Goal: Entertainment & Leisure: Browse casually

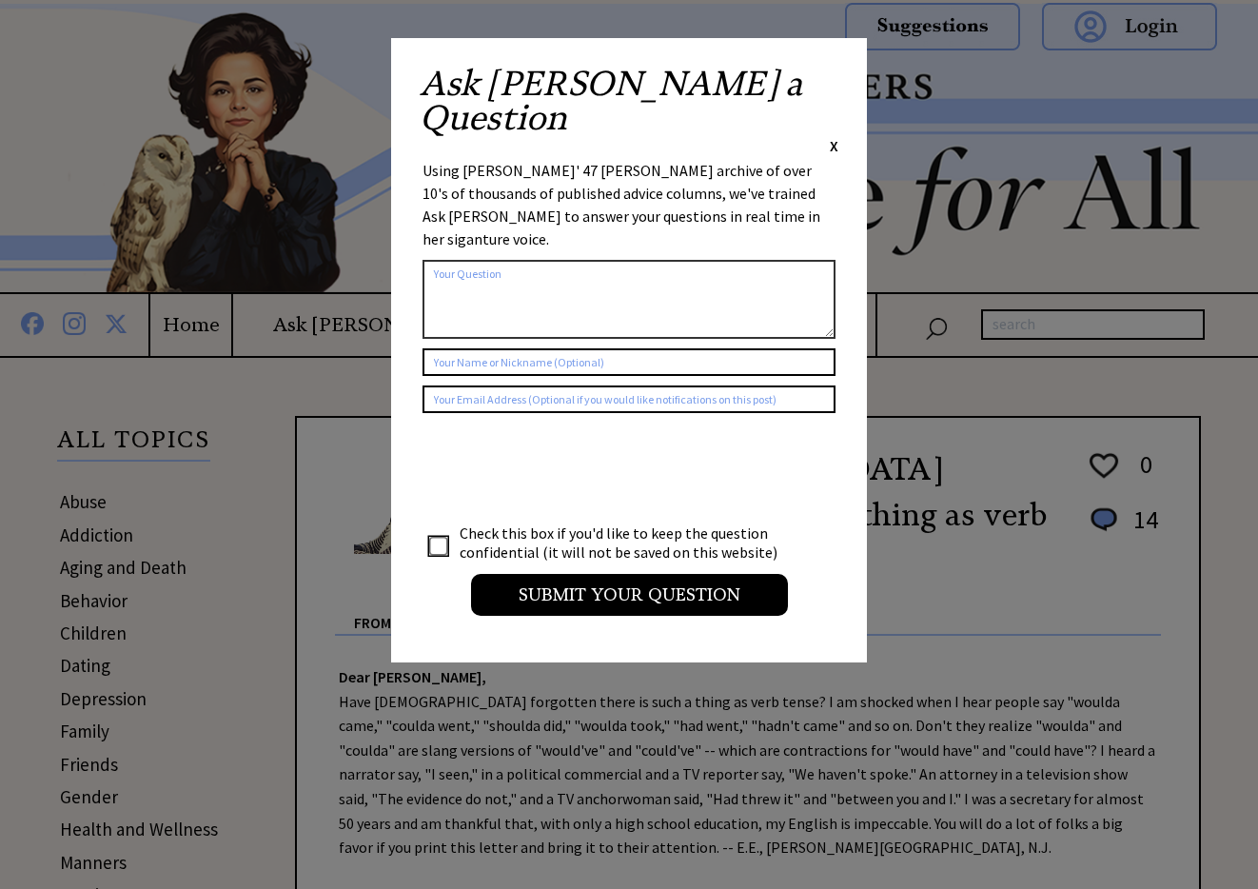
click at [833, 136] on span "X" at bounding box center [834, 145] width 9 height 19
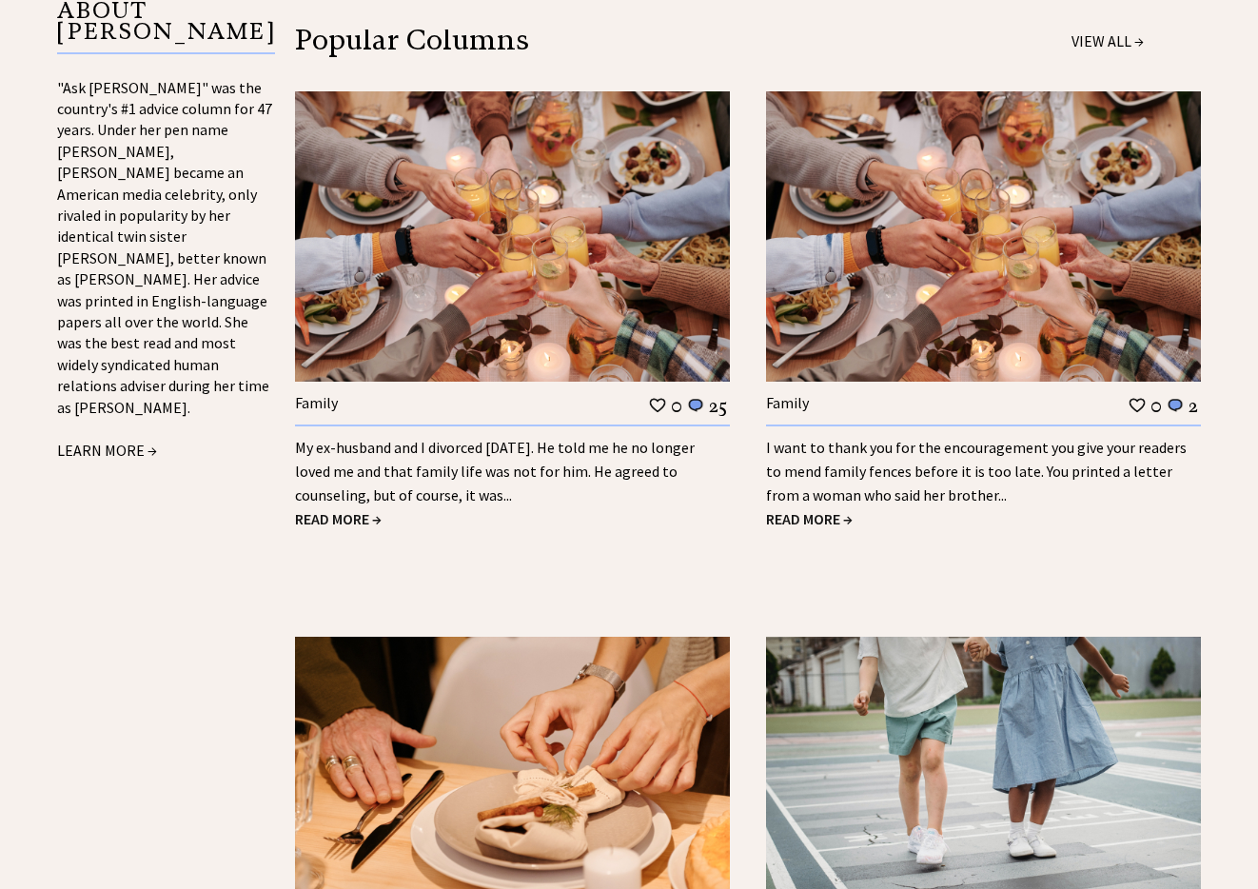
scroll to position [2153, 0]
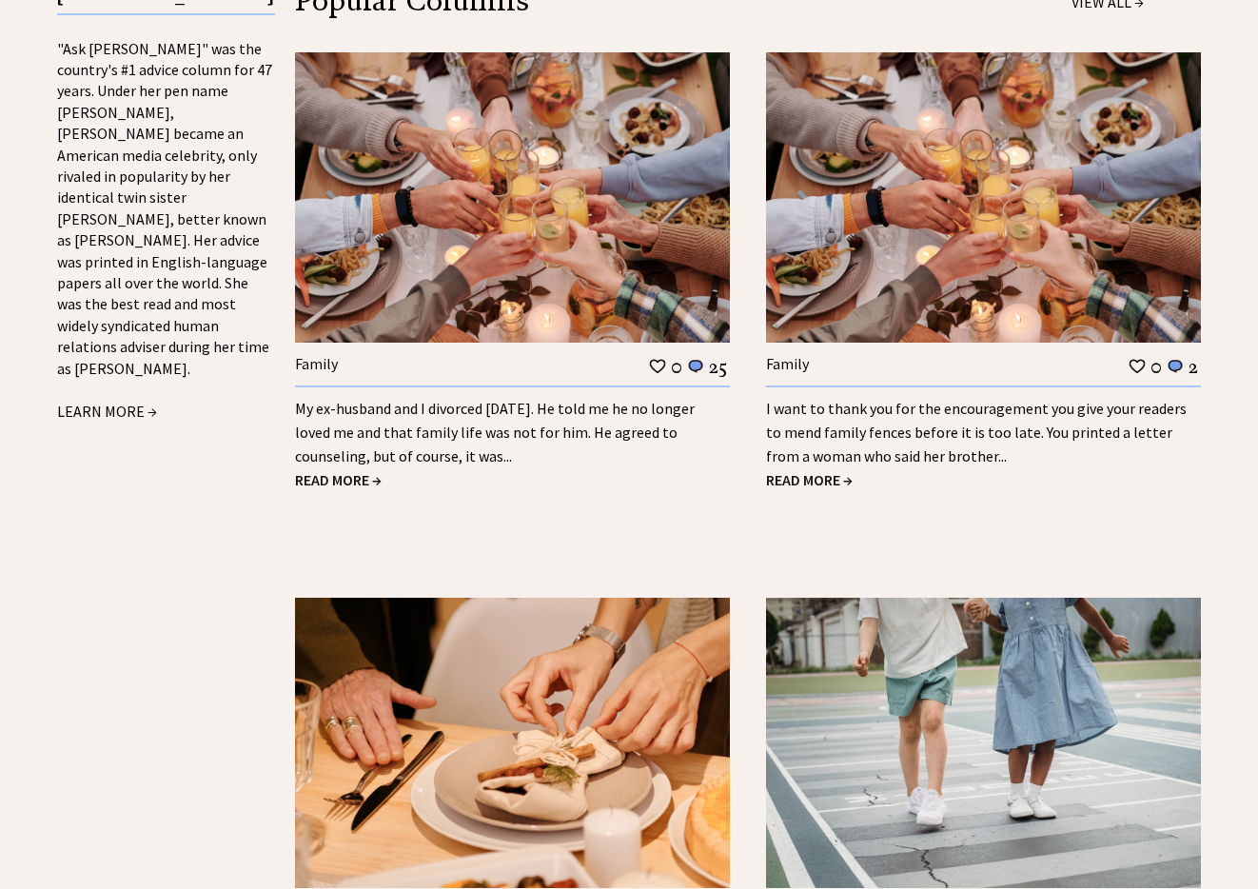
click at [347, 433] on link "My ex-husband and I divorced 18 years ago. He told me he no longer loved me and…" at bounding box center [495, 432] width 400 height 67
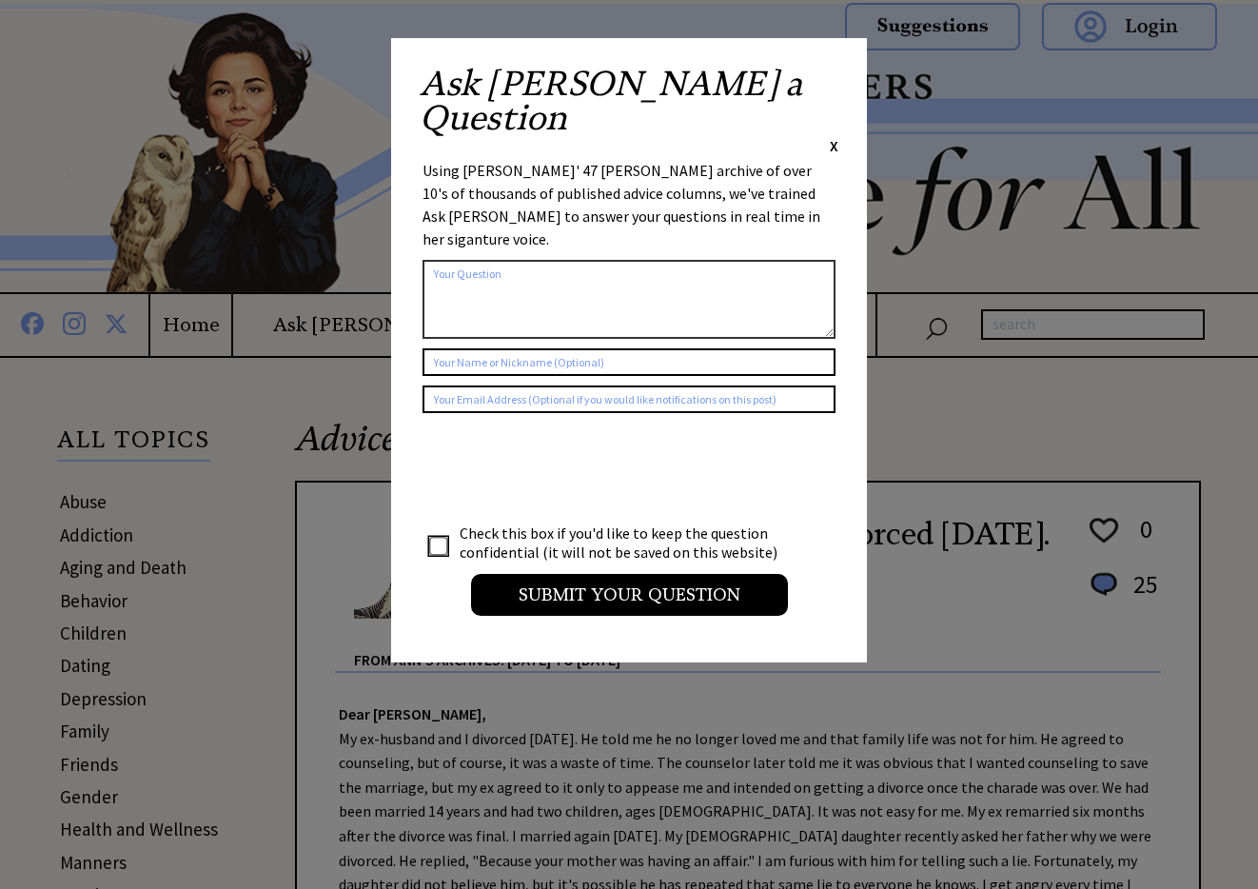
click at [832, 136] on span "X" at bounding box center [834, 145] width 9 height 19
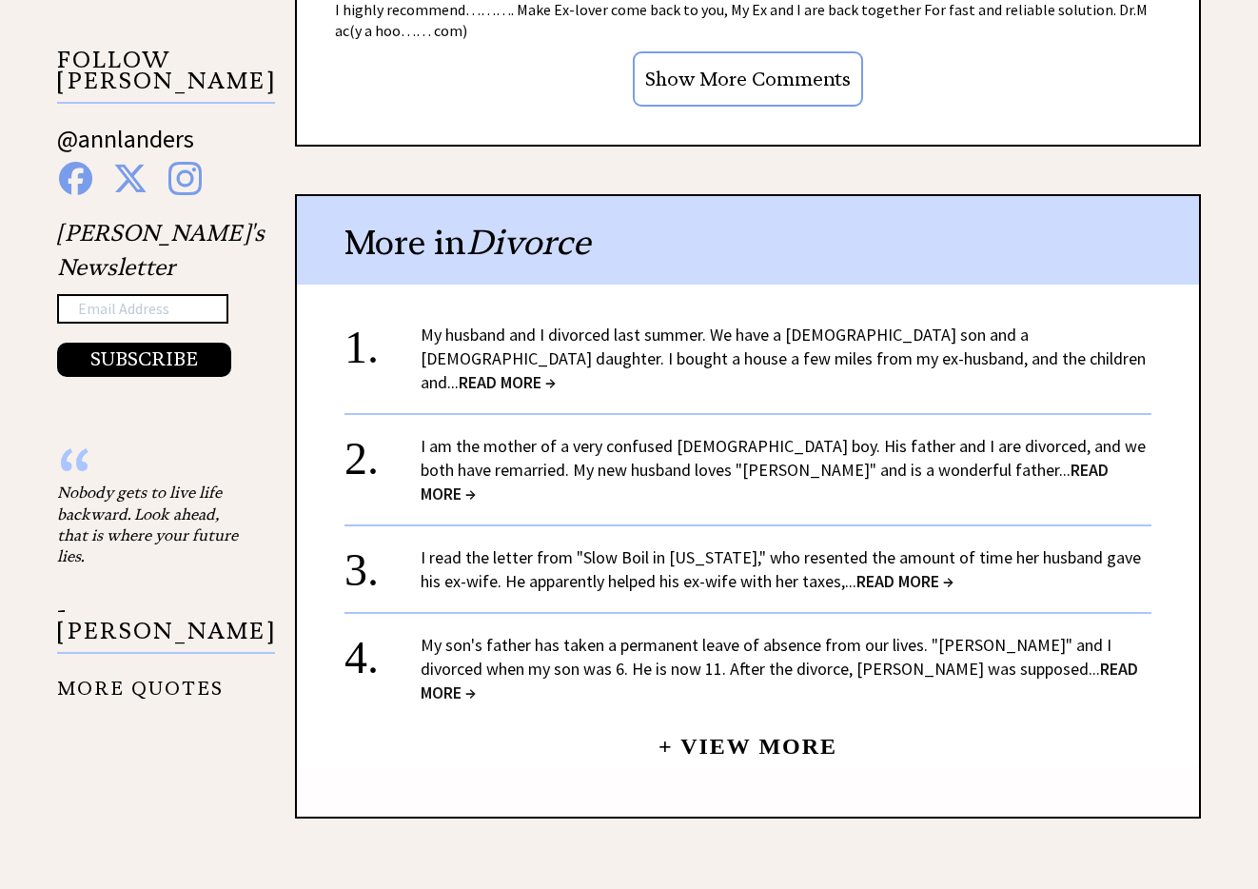
scroll to position [2024, 0]
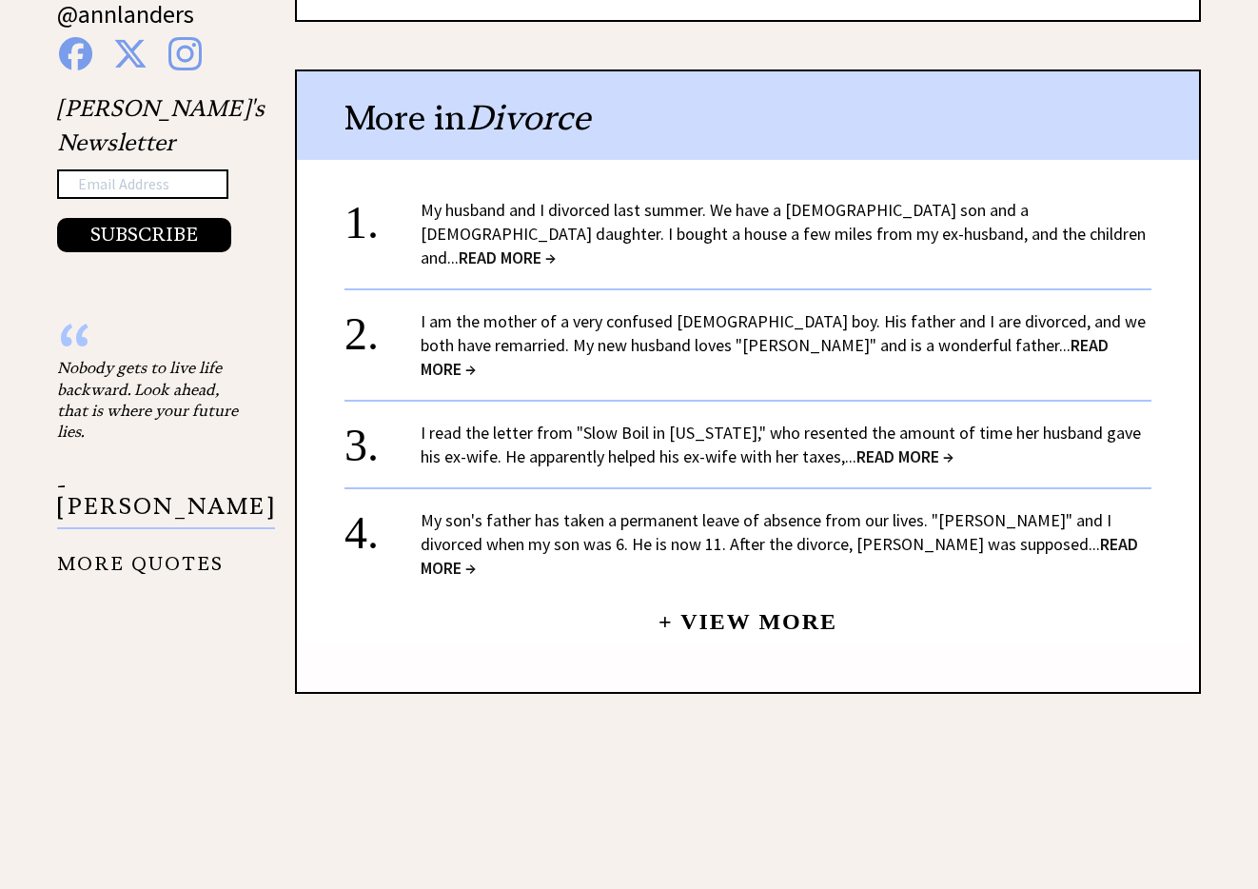
click at [556, 247] on span "READ MORE →" at bounding box center [507, 258] width 97 height 22
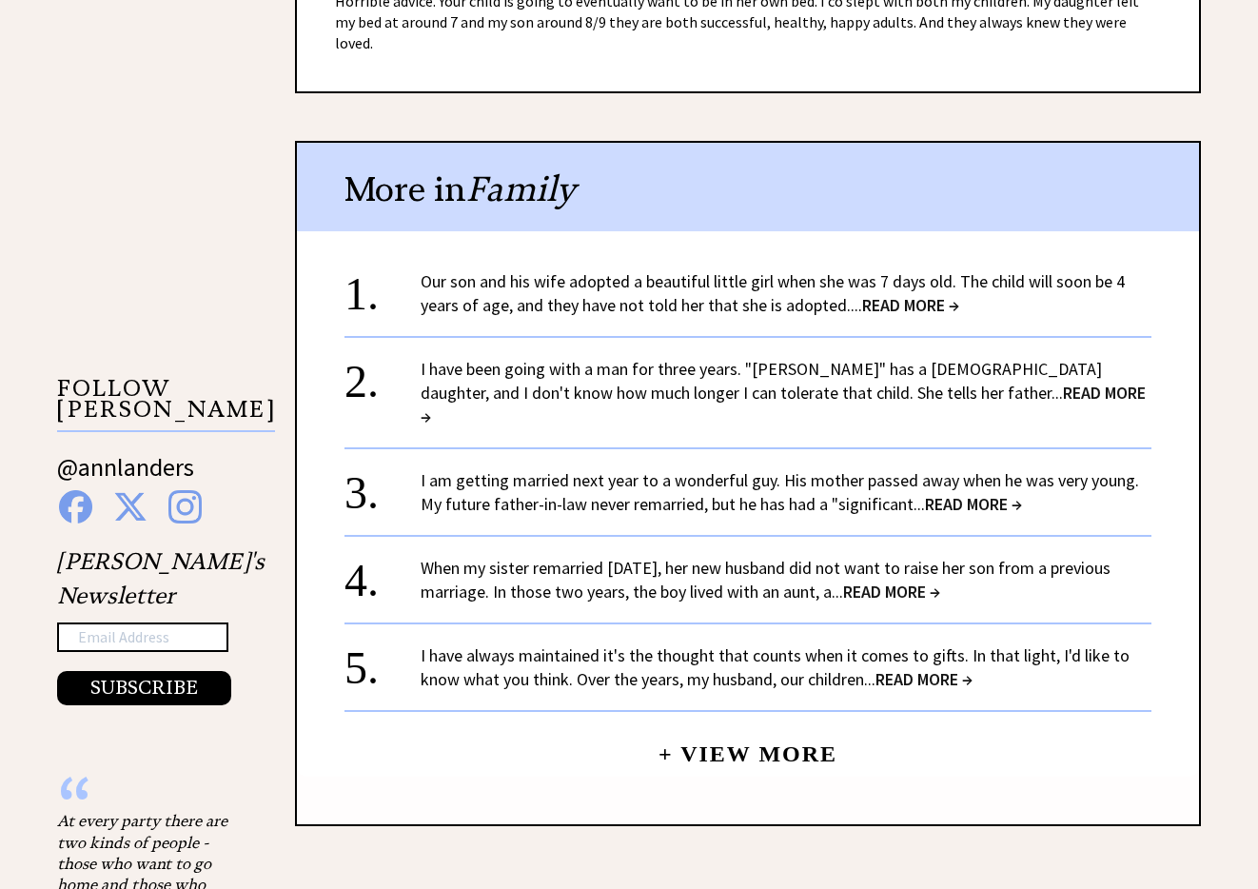
scroll to position [1571, 0]
click at [884, 293] on span "READ MORE →" at bounding box center [910, 304] width 97 height 22
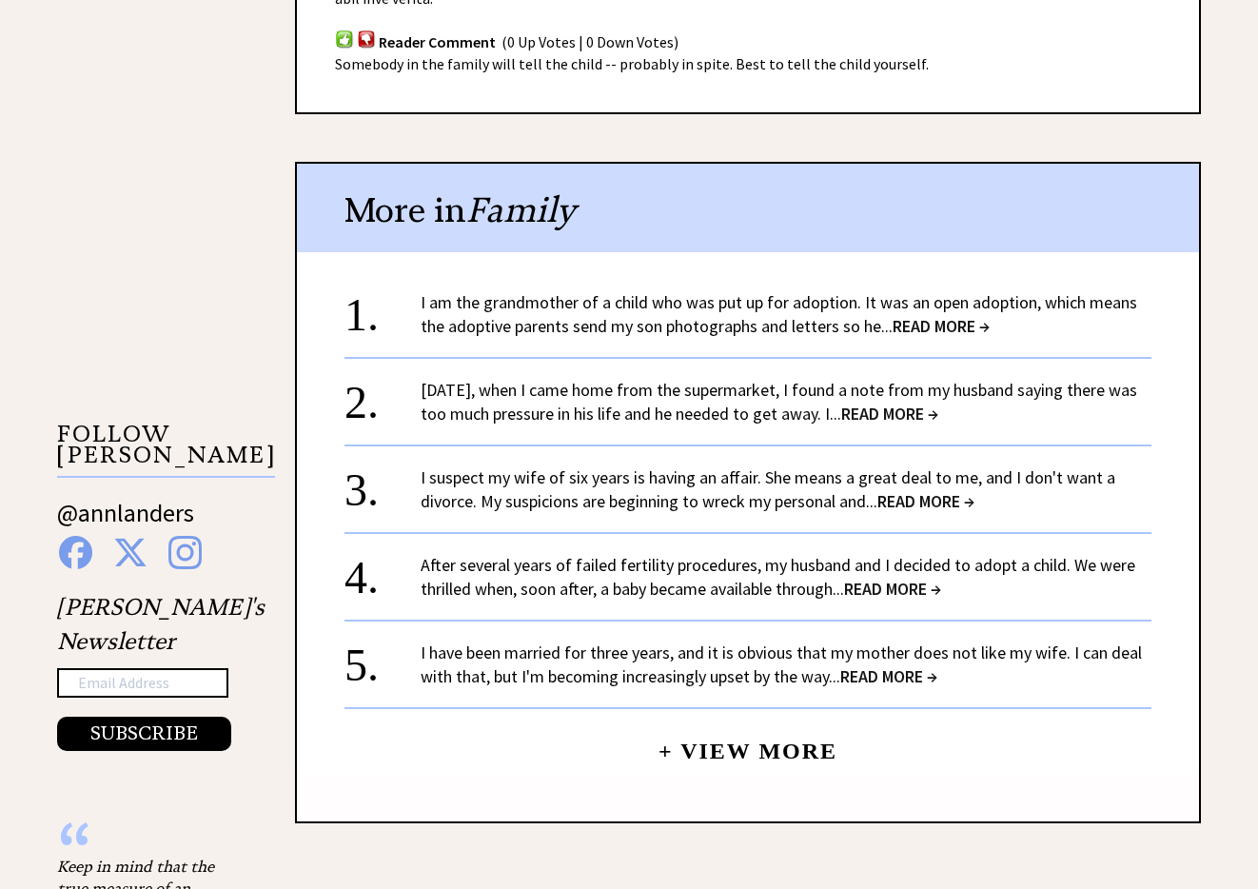
scroll to position [1538, 0]
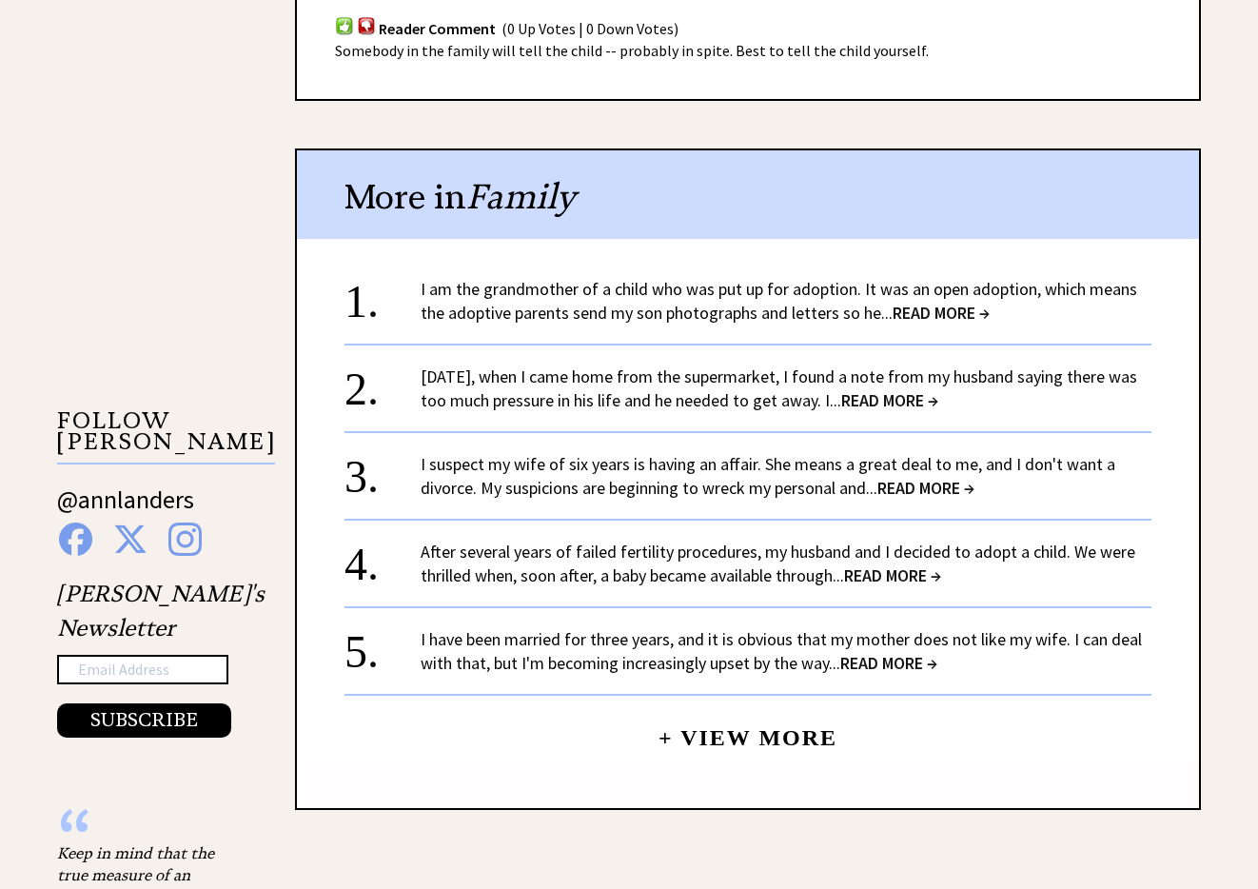
click at [941, 302] on span "READ MORE →" at bounding box center [941, 313] width 97 height 22
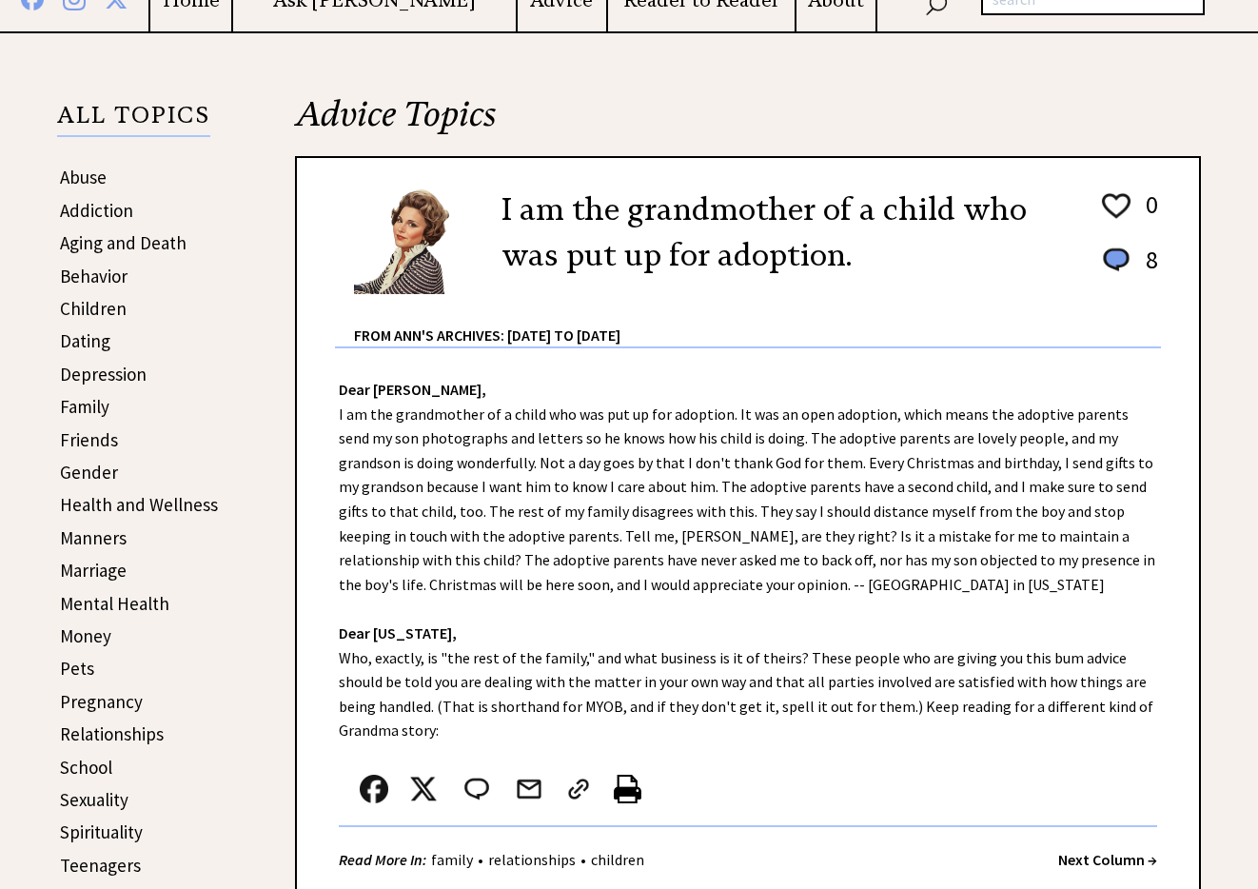
scroll to position [430, 0]
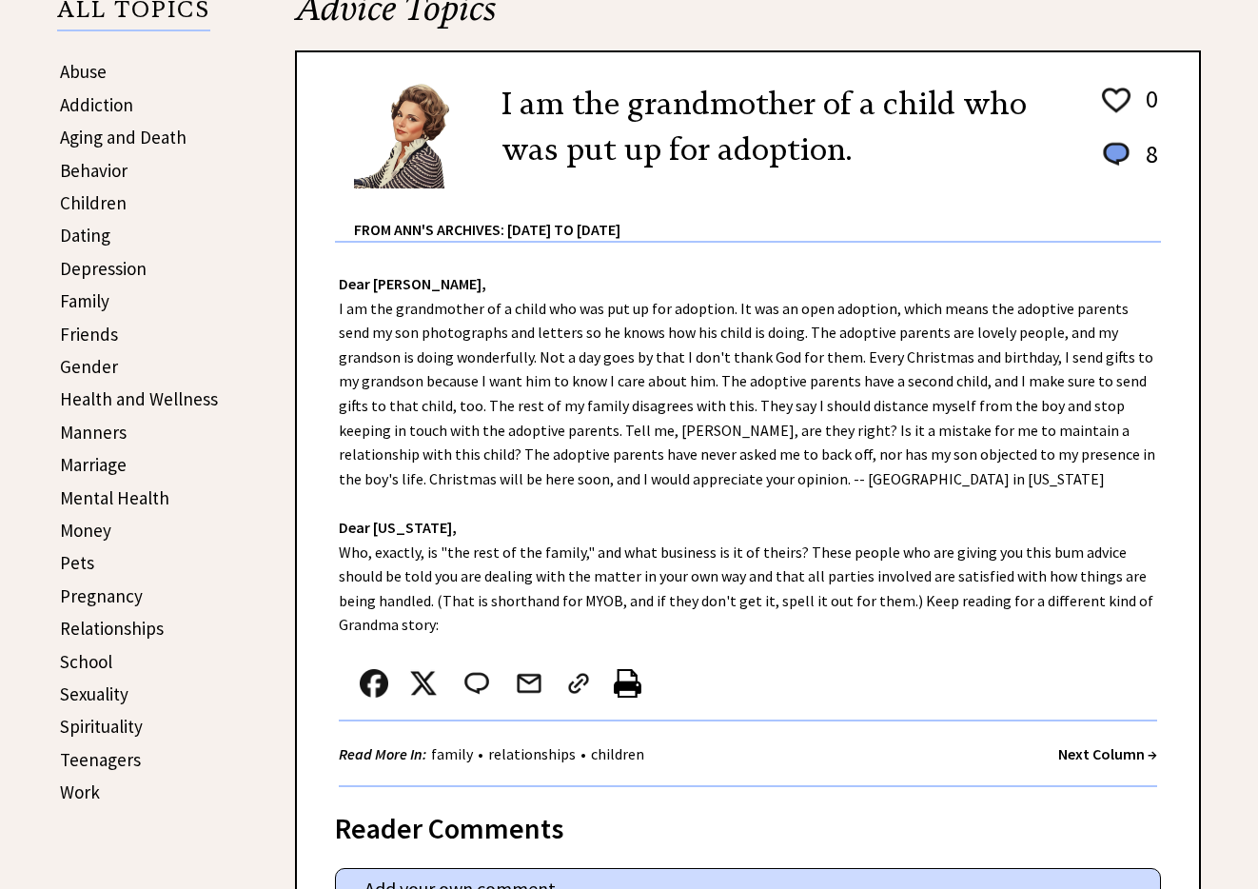
click at [1163, 405] on div "Dear Ann Landers, I am the grandmother of a child who was put up for adoption. …" at bounding box center [748, 515] width 902 height 544
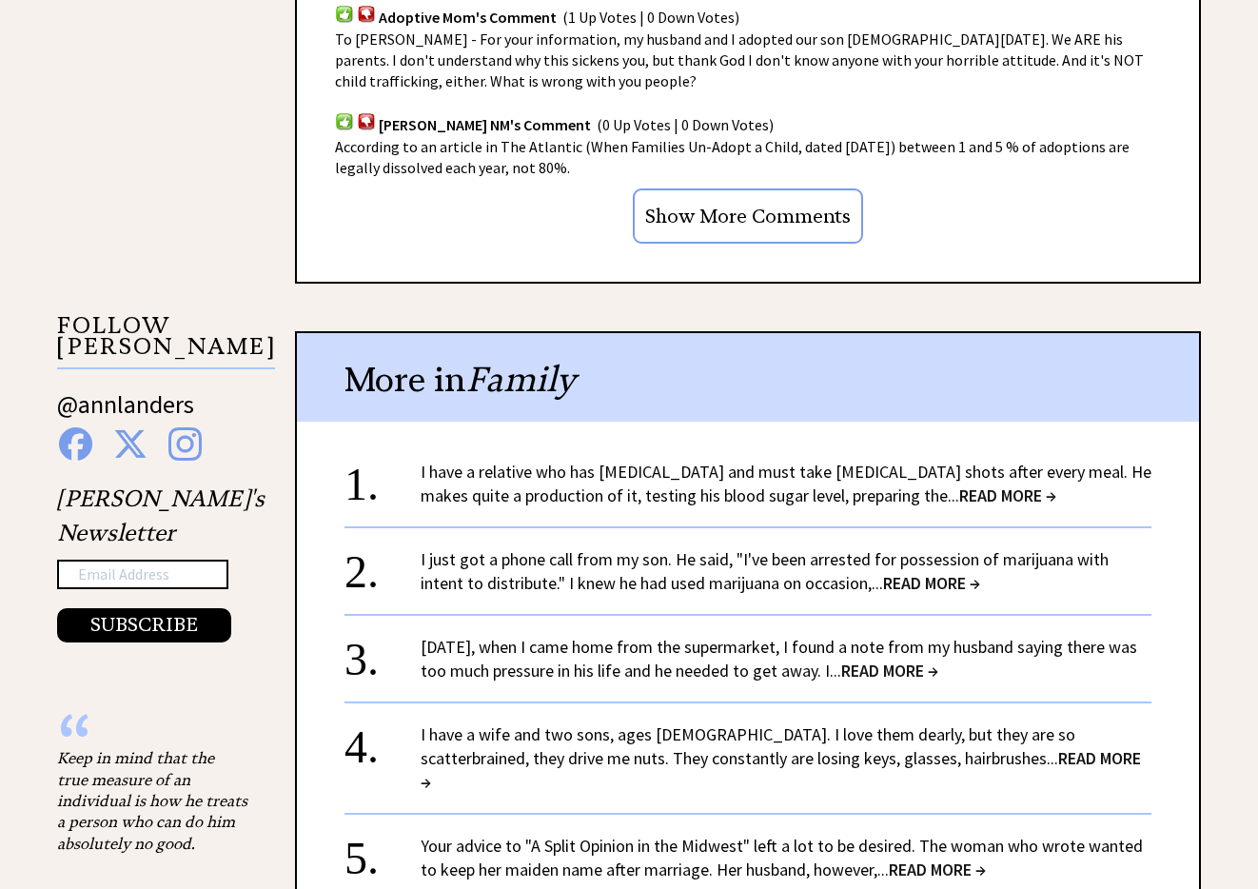
scroll to position [1761, 0]
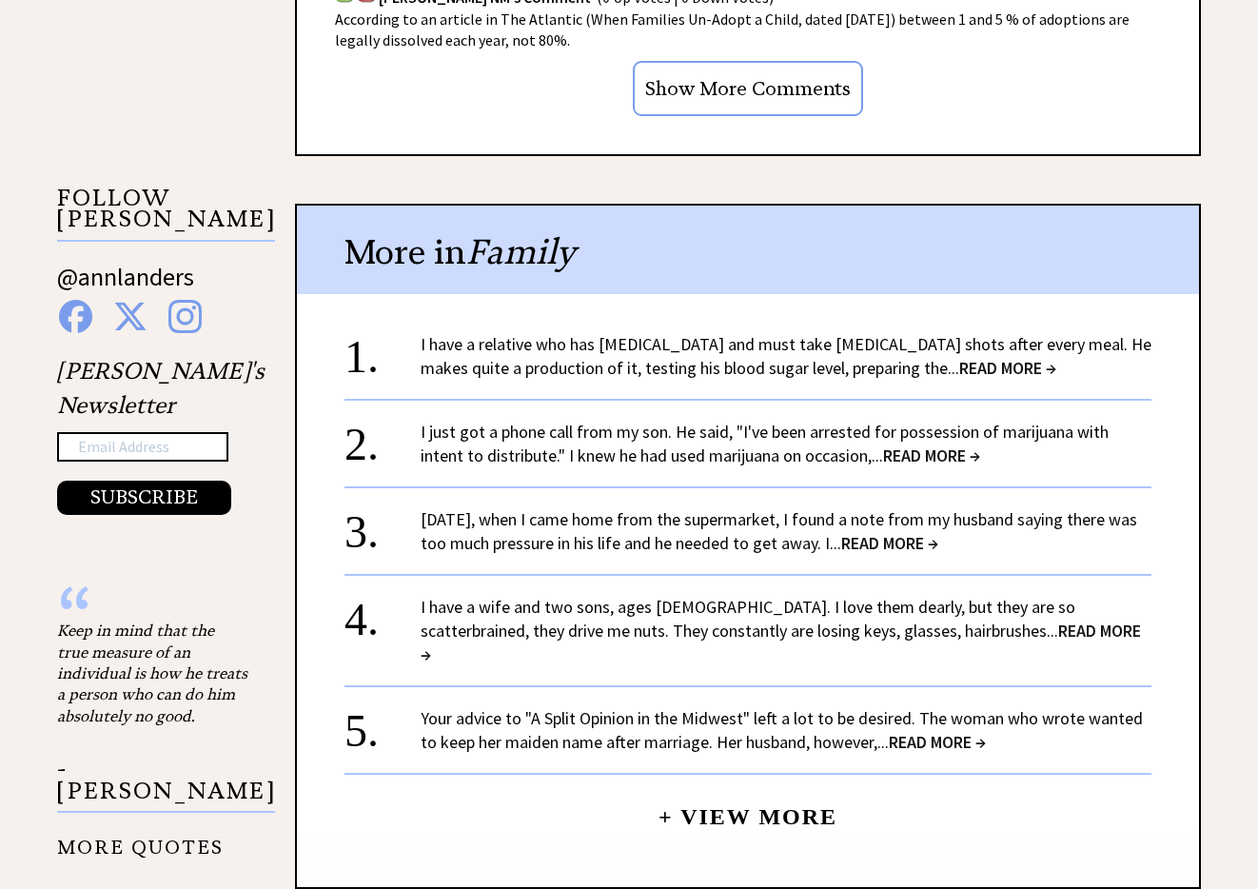
click at [959, 370] on span "READ MORE →" at bounding box center [1007, 368] width 97 height 22
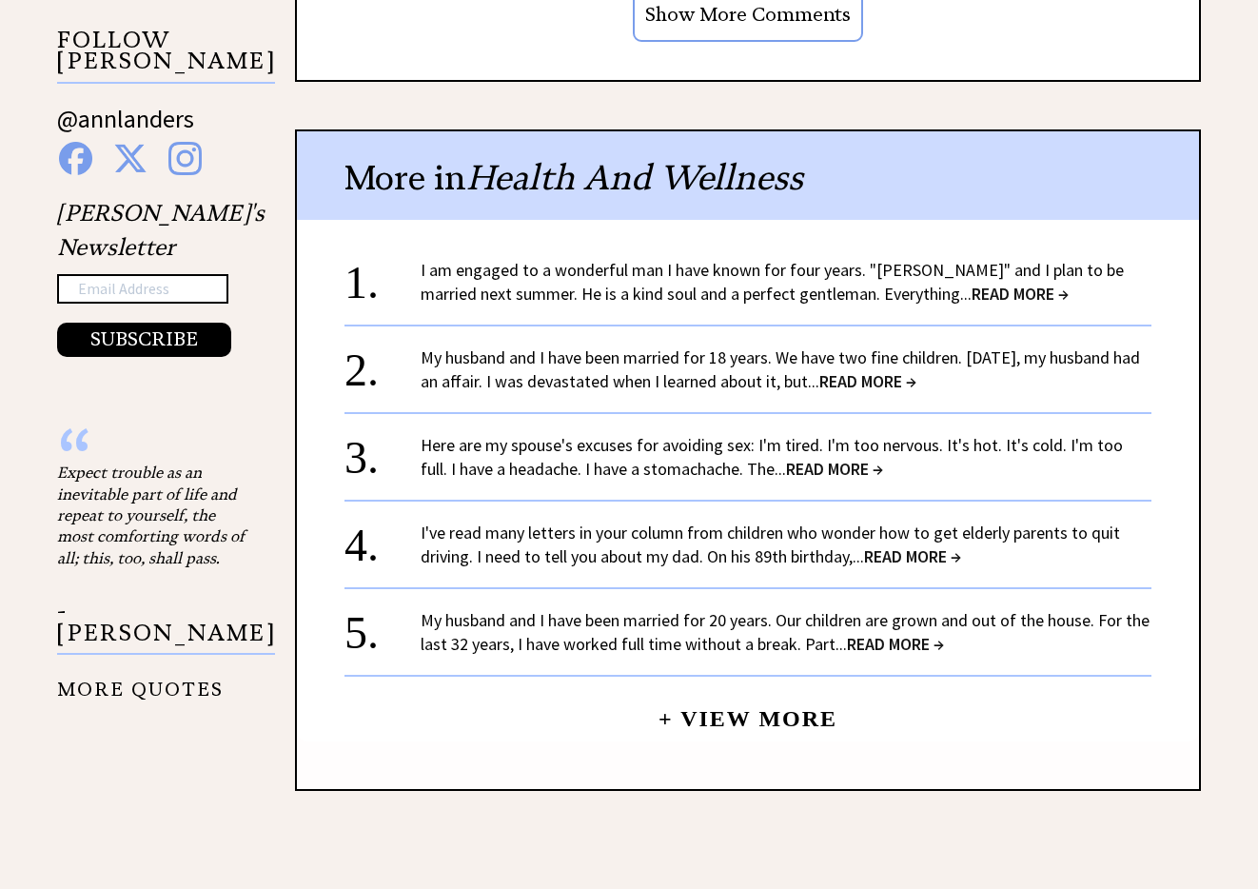
scroll to position [1920, 0]
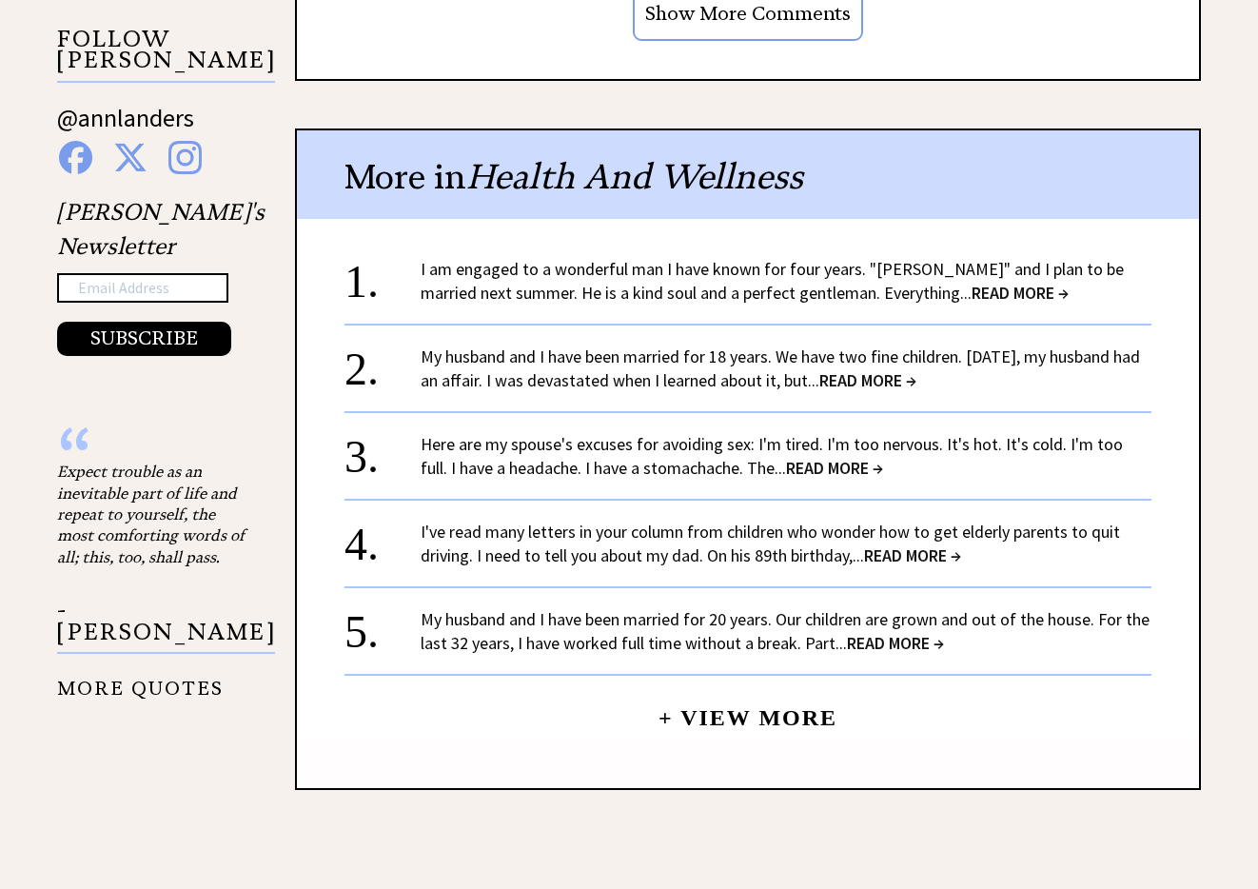
click at [972, 282] on span "READ MORE →" at bounding box center [1020, 293] width 97 height 22
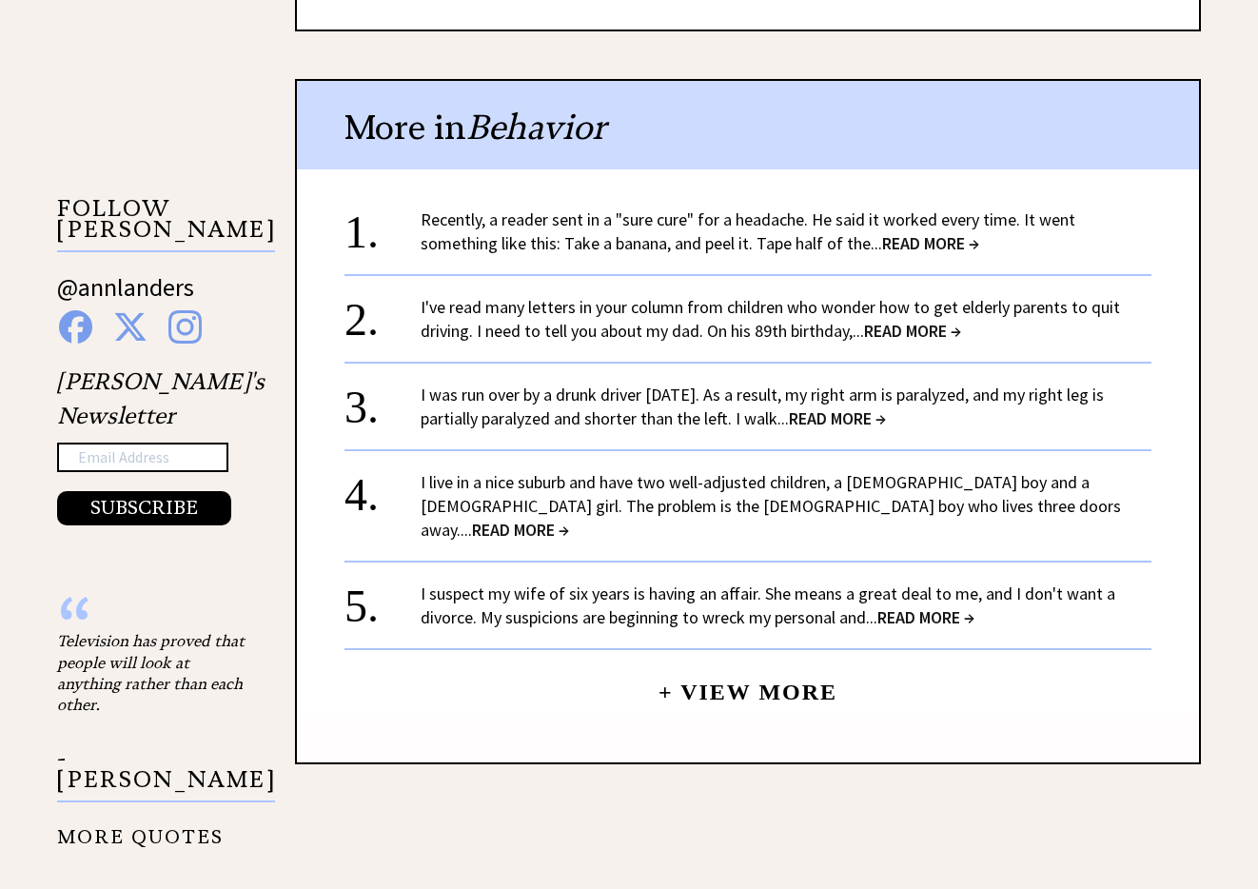
scroll to position [1751, 0]
click at [882, 231] on span "READ MORE →" at bounding box center [930, 242] width 97 height 22
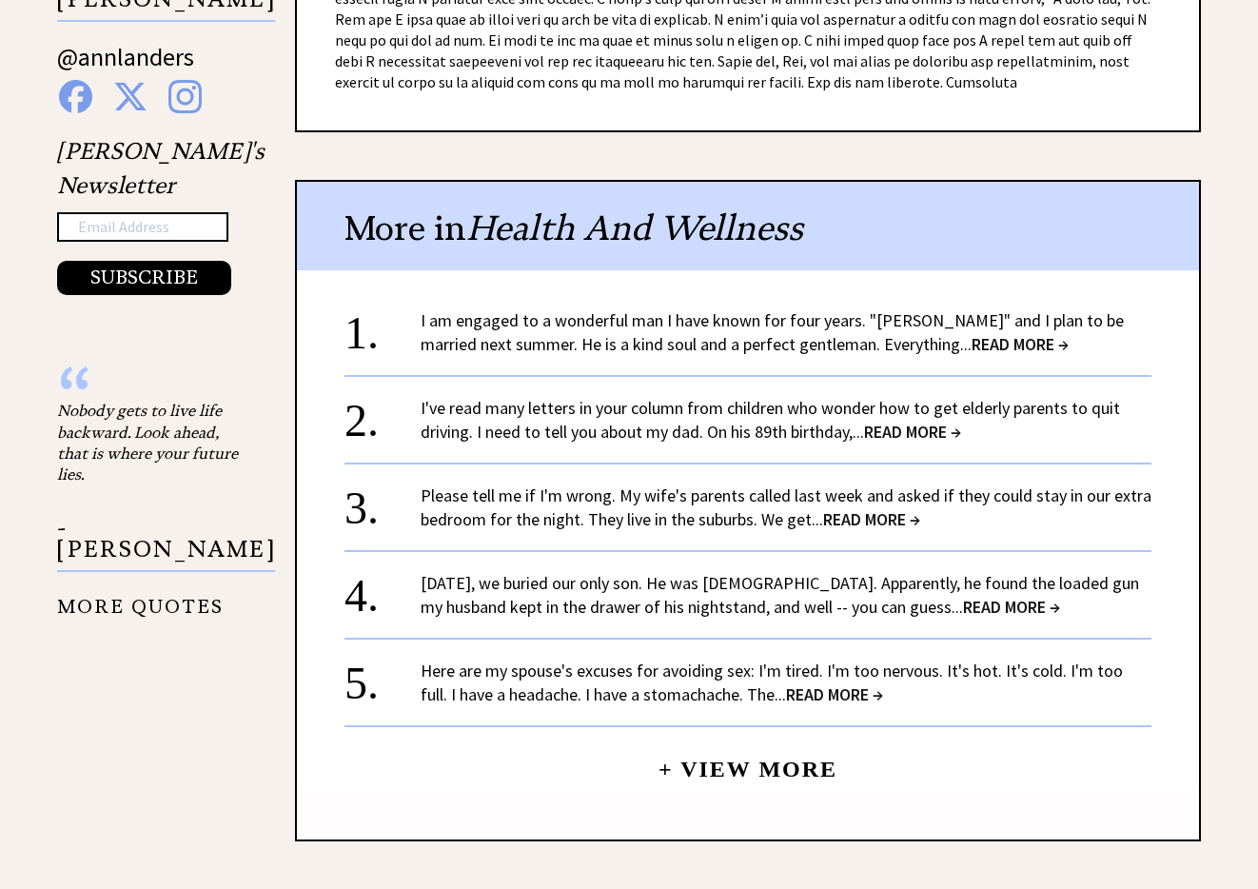
scroll to position [2080, 0]
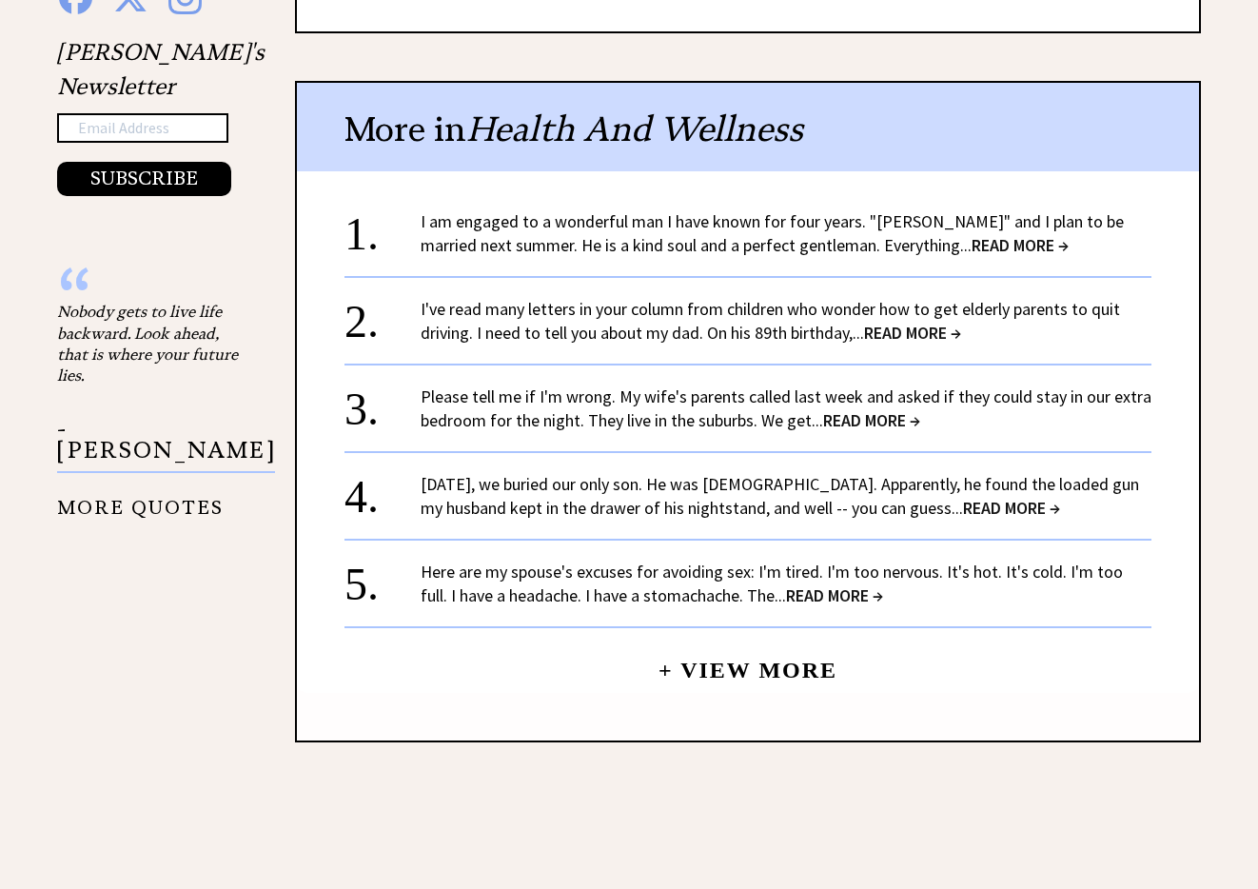
click at [921, 322] on span "READ MORE →" at bounding box center [912, 333] width 97 height 22
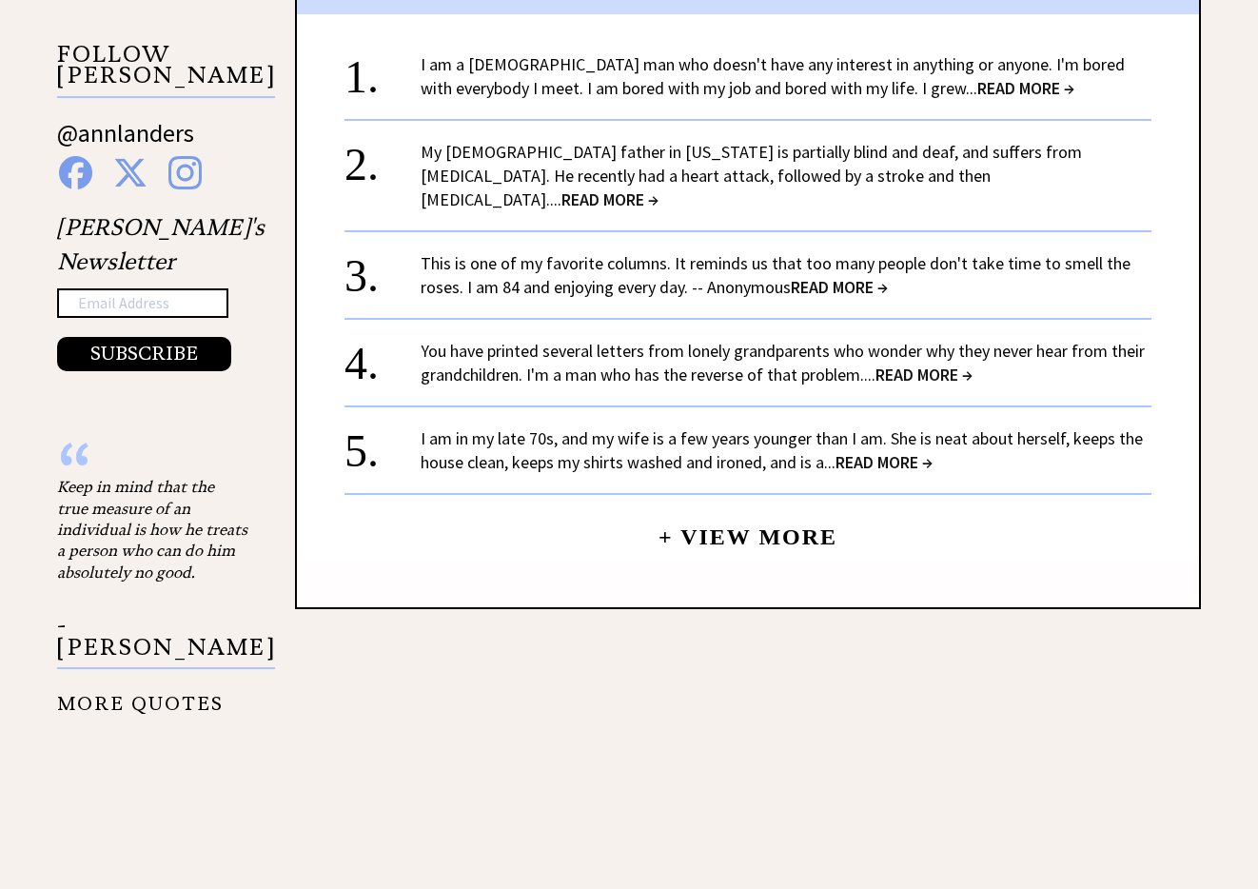
scroll to position [1906, 0]
click at [977, 85] on span "READ MORE →" at bounding box center [1025, 87] width 97 height 22
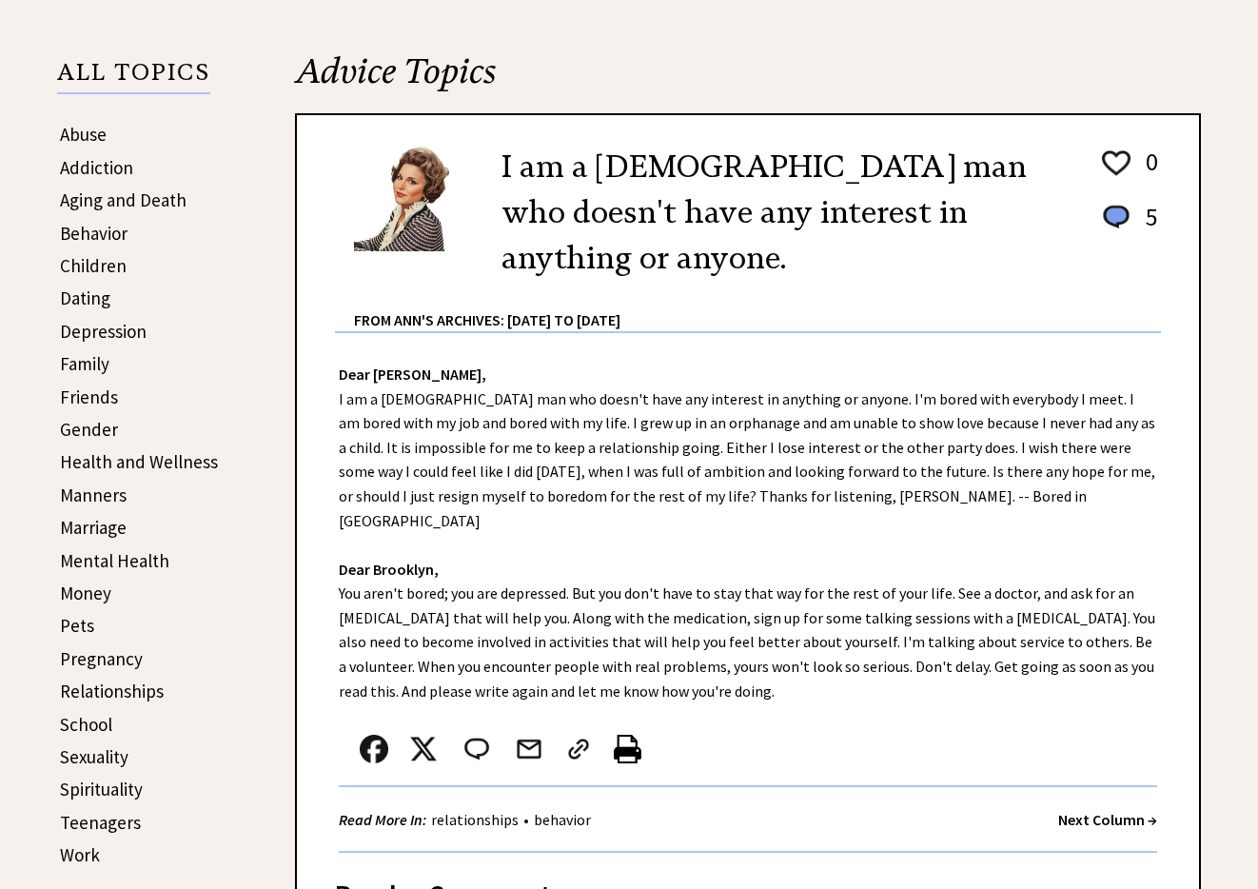
scroll to position [482, 0]
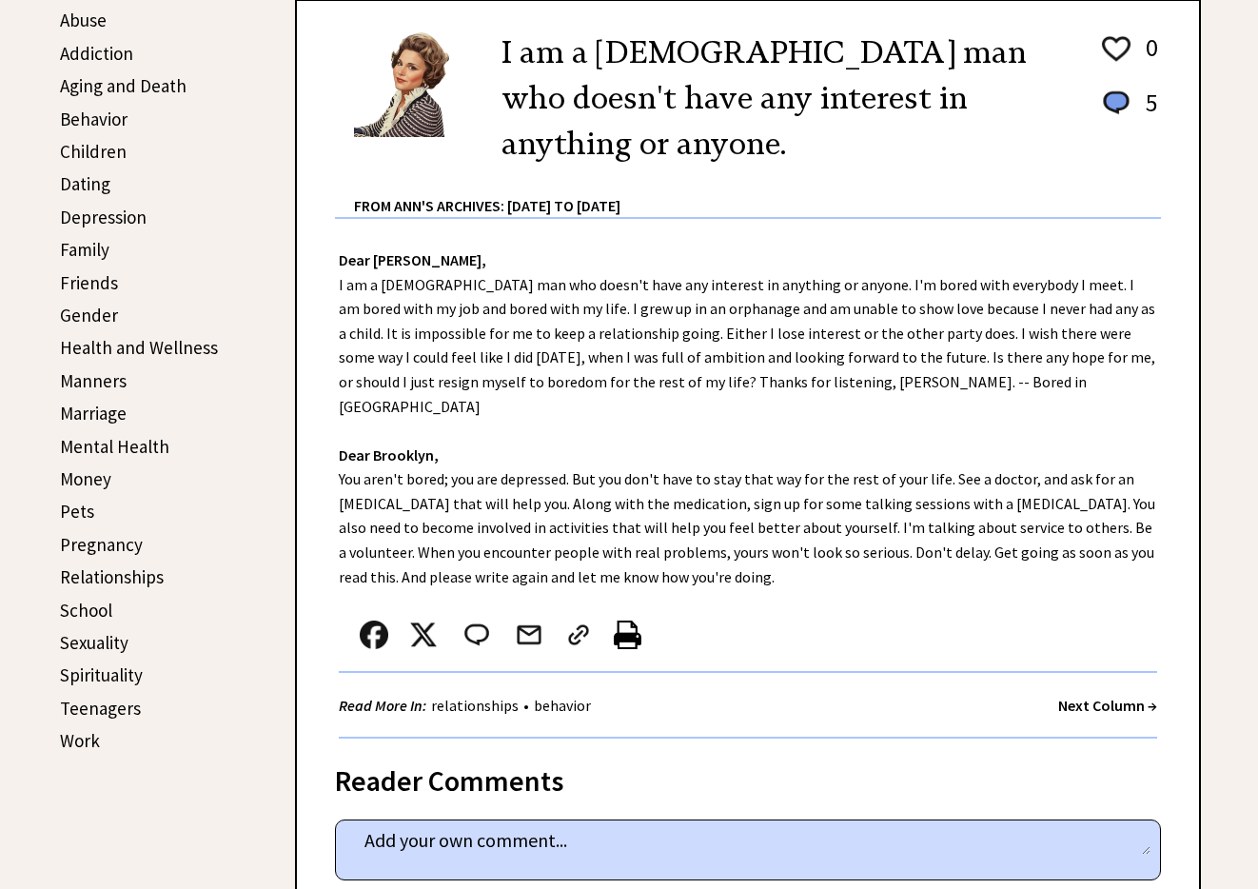
click at [1144, 348] on div "Dear [PERSON_NAME], I am a [DEMOGRAPHIC_DATA] man who doesn't have any interest…" at bounding box center [748, 479] width 902 height 520
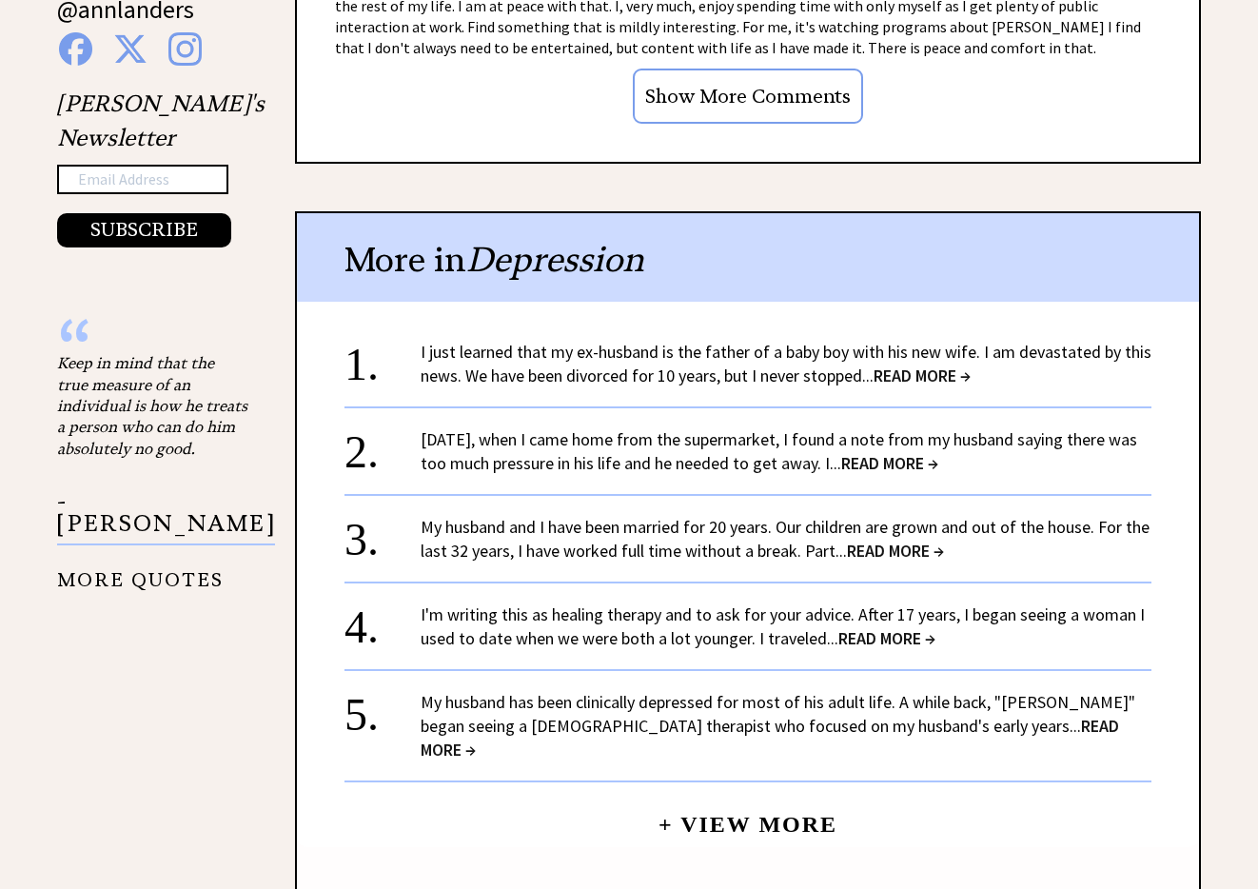
scroll to position [2279, 0]
